Goal: Task Accomplishment & Management: Manage account settings

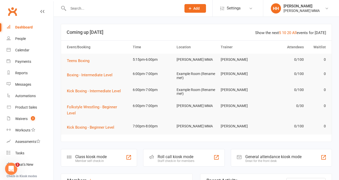
click at [75, 7] on input "text" at bounding box center [122, 8] width 111 height 7
paste input "[PERSON_NAME]"
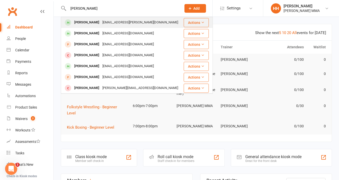
type input "[PERSON_NAME]"
click at [90, 20] on div "[PERSON_NAME]" at bounding box center [87, 22] width 28 height 7
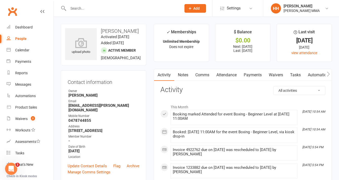
click at [253, 75] on link "Payments" at bounding box center [252, 75] width 25 height 12
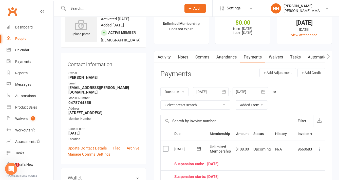
scroll to position [62, 0]
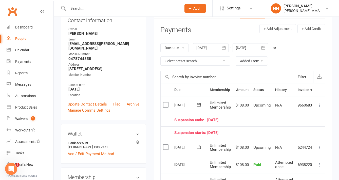
click at [307, 53] on div "Due date Due date Date paid Date failed Date settled [DATE] [DATE] Sun Mon Tue …" at bounding box center [243, 54] width 165 height 32
click at [257, 123] on td "Suspension ends: [DATE]" at bounding box center [243, 119] width 143 height 13
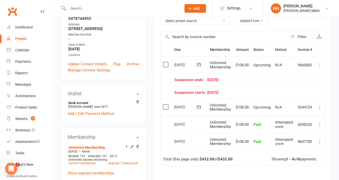
scroll to position [100, 0]
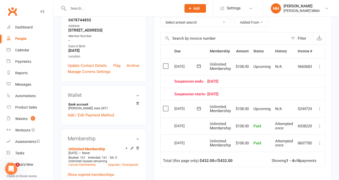
click at [319, 67] on icon at bounding box center [320, 66] width 5 height 5
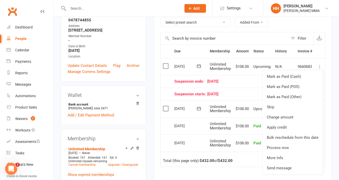
click at [245, 116] on td "$108.00" at bounding box center [243, 108] width 18 height 17
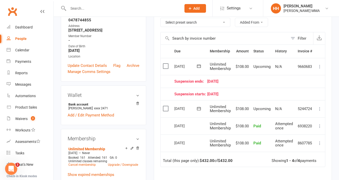
click at [321, 67] on icon at bounding box center [320, 66] width 5 height 5
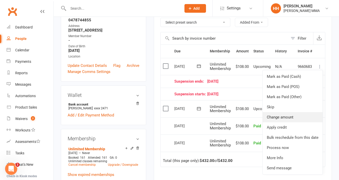
click at [302, 116] on link "Change amount" at bounding box center [293, 117] width 60 height 10
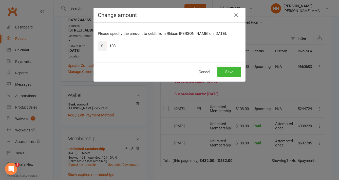
click at [159, 47] on input "108" at bounding box center [173, 46] width 135 height 11
type input "123"
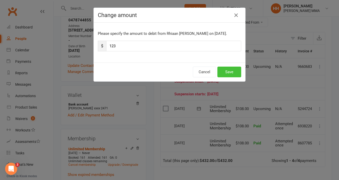
click at [231, 75] on button "Save" at bounding box center [230, 71] width 24 height 11
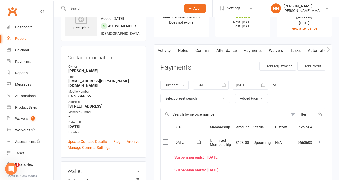
scroll to position [0, 0]
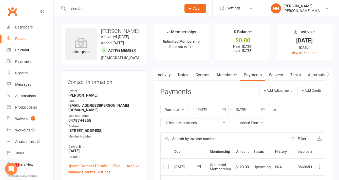
click at [89, 9] on input "text" at bounding box center [122, 8] width 111 height 7
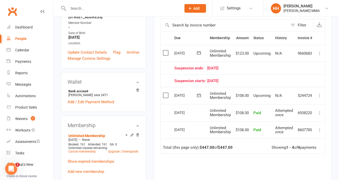
scroll to position [116, 0]
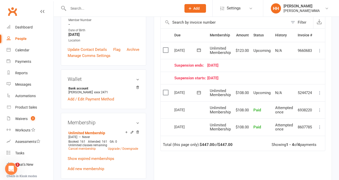
click at [304, 70] on td "Suspension ends: [DATE]" at bounding box center [243, 65] width 143 height 13
click at [42, 26] on link "Dashboard" at bounding box center [30, 27] width 47 height 11
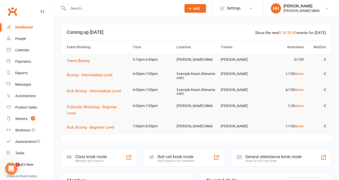
click at [118, 9] on input "text" at bounding box center [122, 8] width 111 height 7
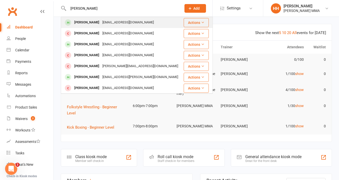
type input "[PERSON_NAME]"
click at [137, 21] on div "[PERSON_NAME] [PERSON_NAME][EMAIL_ADDRESS][DOMAIN_NAME]" at bounding box center [122, 22] width 122 height 10
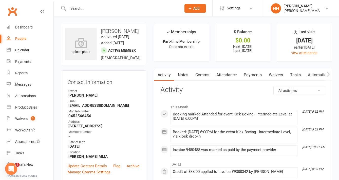
click at [255, 78] on link "Payments" at bounding box center [252, 75] width 25 height 12
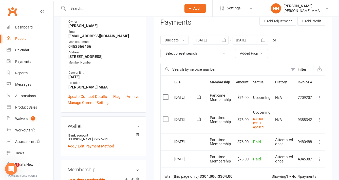
scroll to position [76, 0]
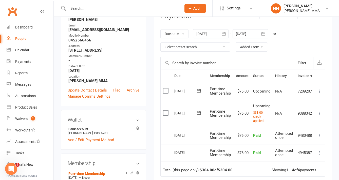
click at [249, 165] on td "Total (this page only): $304.00 of $304.00 Showing 1 - 4 of 4 payments" at bounding box center [243, 168] width 165 height 15
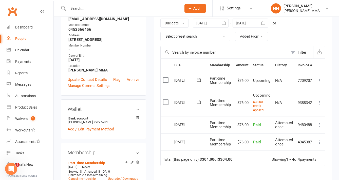
scroll to position [0, 0]
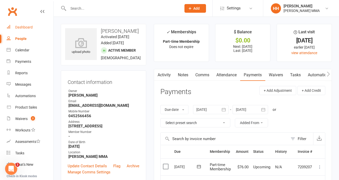
click at [25, 26] on div "Dashboard" at bounding box center [24, 27] width 18 height 4
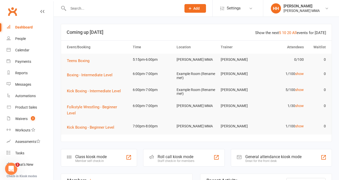
click at [101, 9] on input "text" at bounding box center [122, 8] width 111 height 7
paste input "[PERSON_NAME]"
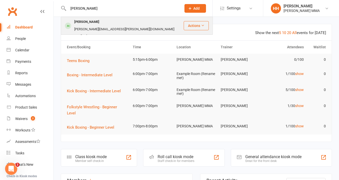
type input "[PERSON_NAME]"
click at [105, 26] on div "[PERSON_NAME][EMAIL_ADDRESS][PERSON_NAME][DOMAIN_NAME]" at bounding box center [124, 29] width 103 height 7
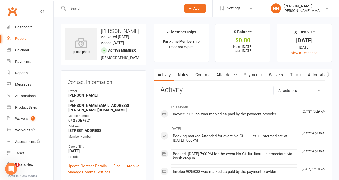
click at [253, 73] on link "Payments" at bounding box center [252, 75] width 25 height 12
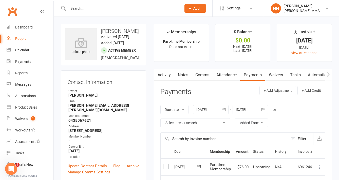
scroll to position [107, 0]
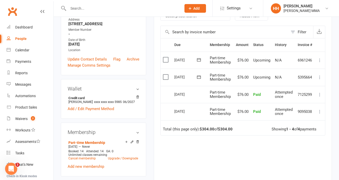
click at [228, 155] on div "Due Contact Membership Amount Status History Invoice # Select this [DATE] [PERS…" at bounding box center [243, 119] width 165 height 163
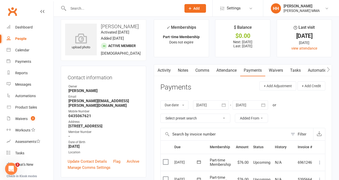
scroll to position [0, 0]
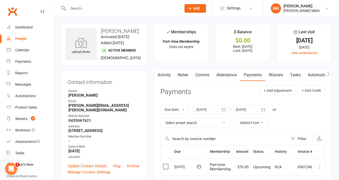
click at [151, 80] on main "✓ Memberships Part-time Membership Does not expire $ Balance $0.00 Next: [DATE]…" at bounding box center [243, 172] width 186 height 296
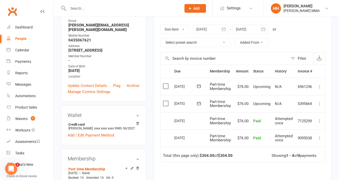
scroll to position [85, 0]
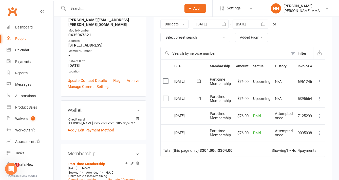
click at [85, 9] on input "text" at bounding box center [122, 8] width 111 height 7
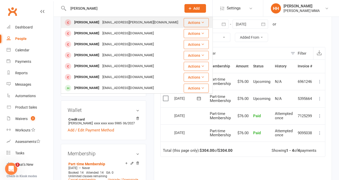
type input "[PERSON_NAME]"
click at [130, 20] on div "[EMAIL_ADDRESS][PERSON_NAME][DOMAIN_NAME]" at bounding box center [140, 22] width 79 height 7
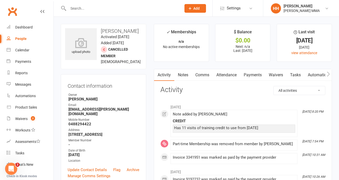
click at [94, 7] on input "text" at bounding box center [122, 8] width 111 height 7
paste input "[PERSON_NAME]"
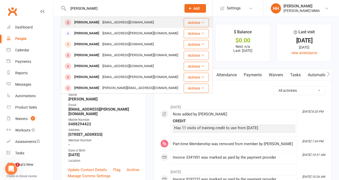
type input "[PERSON_NAME]"
click at [89, 18] on div "[PERSON_NAME] [EMAIL_ADDRESS][DOMAIN_NAME]" at bounding box center [122, 22] width 122 height 10
